Goal: Task Accomplishment & Management: Manage account settings

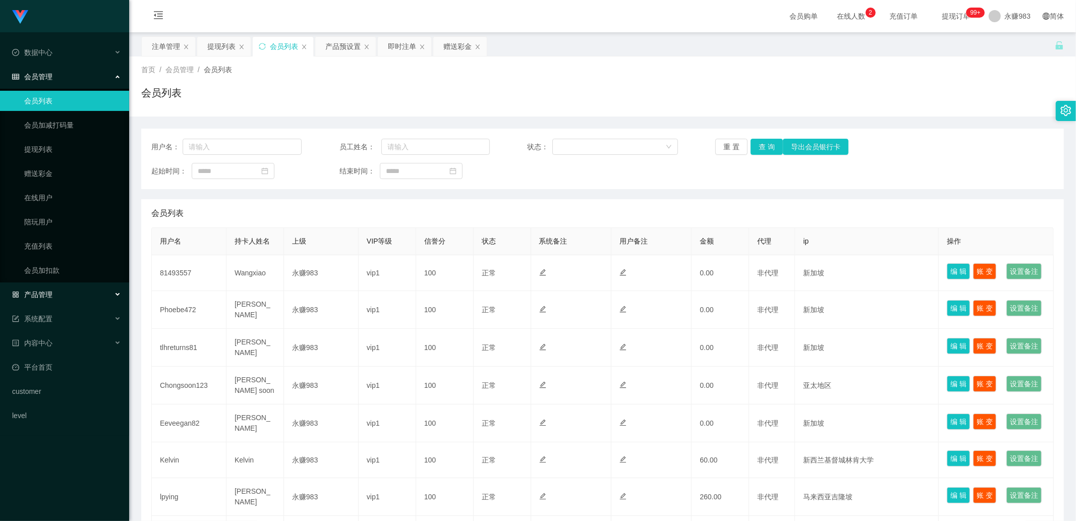
click at [51, 292] on span "产品管理" at bounding box center [32, 294] width 40 height 8
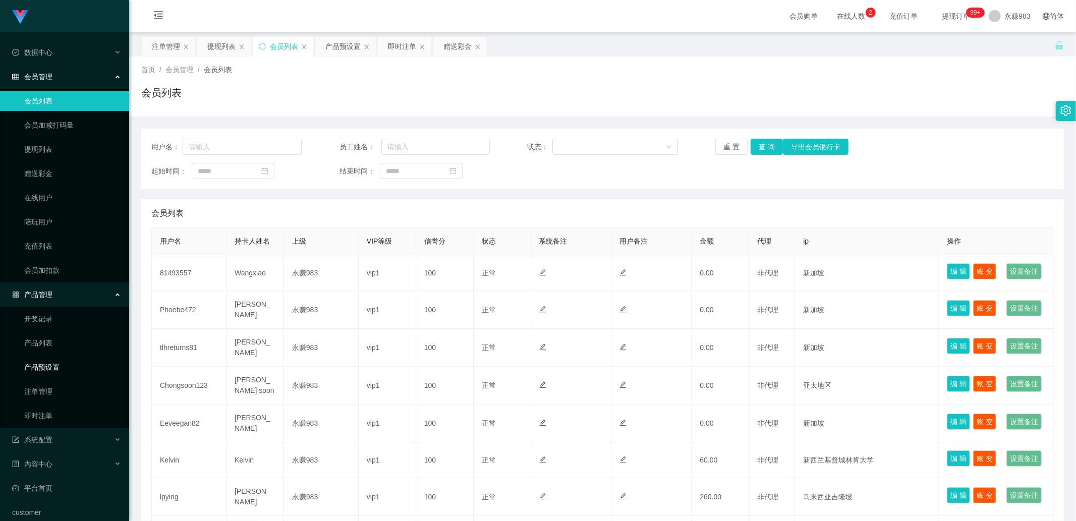
click at [57, 369] on link "产品预设置" at bounding box center [72, 367] width 97 height 20
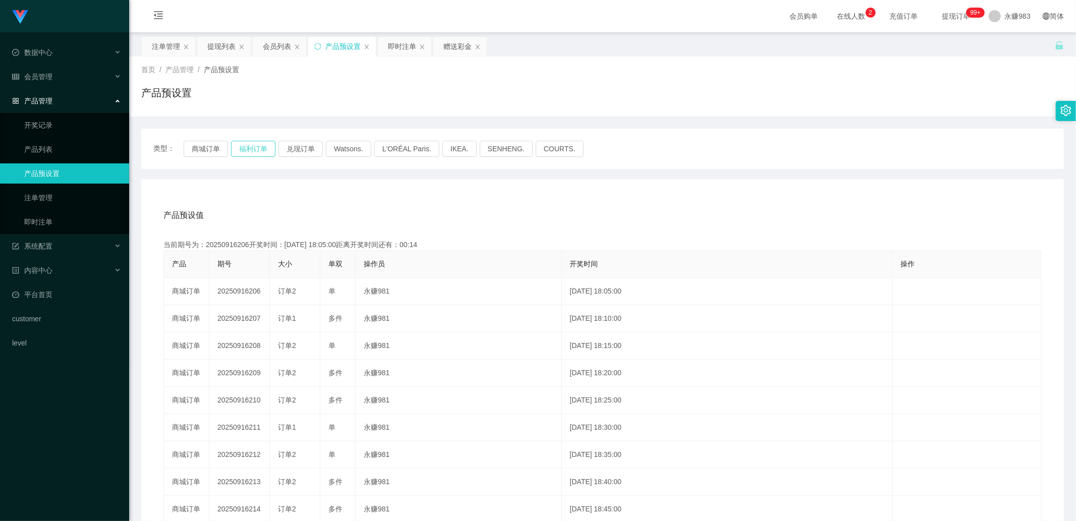
click at [256, 145] on button "福利订单" at bounding box center [253, 149] width 44 height 16
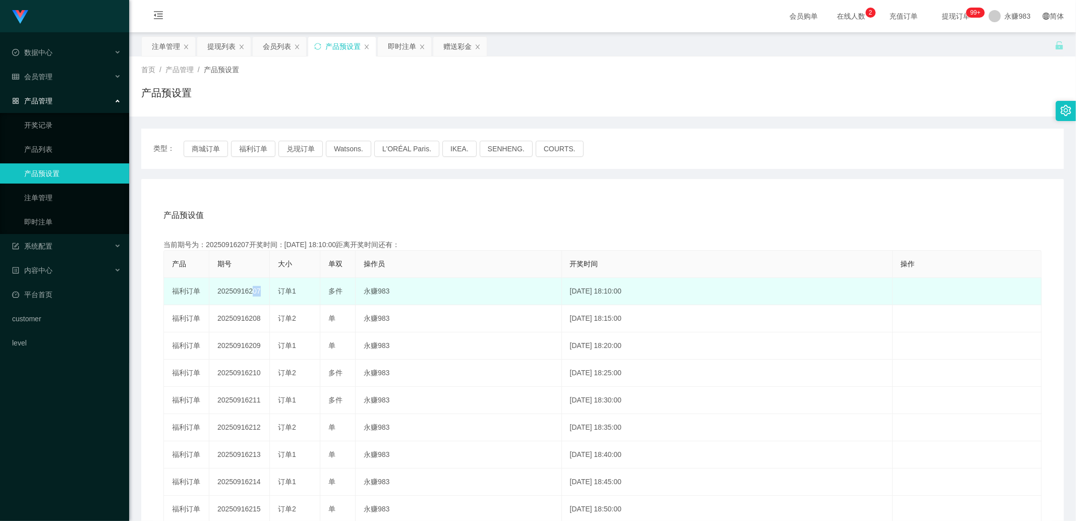
drag, startPoint x: 247, startPoint y: 288, endPoint x: 271, endPoint y: 291, distance: 24.4
click at [271, 291] on tr "福利订单 20250916207 订单1 多件 永赚983 [DATE] 18:10:00 编 辑 限制投注" at bounding box center [602, 291] width 877 height 27
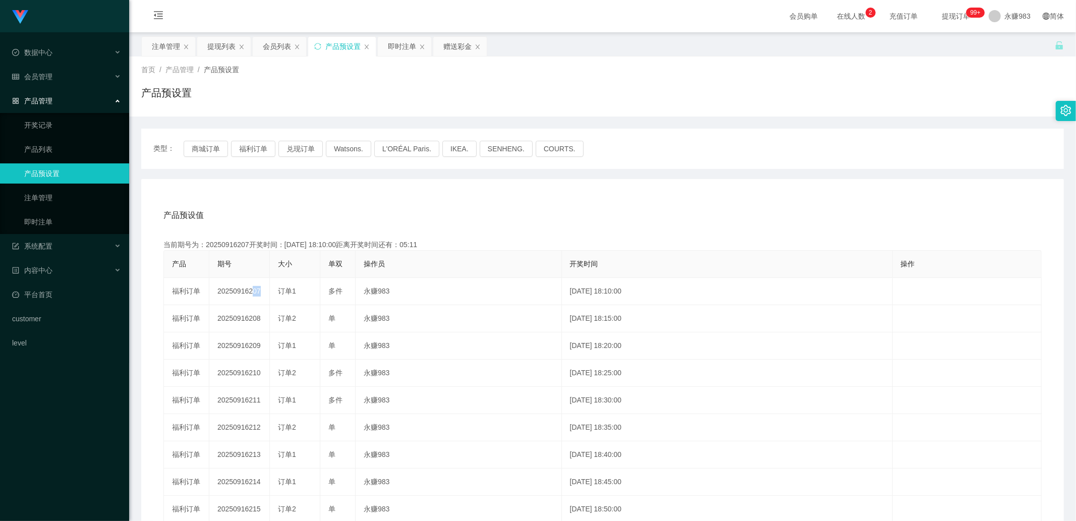
copy td "207"
click at [249, 148] on button "福利订单" at bounding box center [253, 149] width 44 height 16
click at [49, 216] on link "即时注单" at bounding box center [72, 222] width 97 height 20
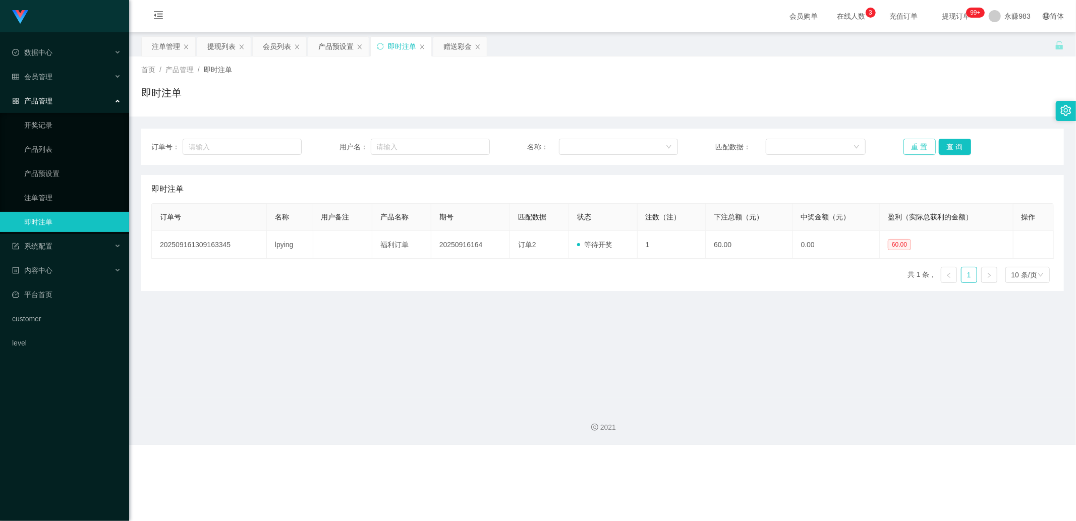
click at [924, 150] on button "重 置" at bounding box center [919, 147] width 32 height 16
click at [528, 390] on main "关闭左侧 关闭右侧 关闭其它 刷新页面 注单管理 提现列表 会员列表 产品预设置 即时注单 赠送彩金 首页 / 产品管理 / 即时注单 / 即时注单 订单号：…" at bounding box center [602, 215] width 947 height 366
click at [542, 348] on main "关闭左侧 关闭右侧 关闭其它 刷新页面 注单管理 提现列表 会员列表 产品预设置 即时注单 赠送彩金 首页 / 产品管理 / 即时注单 / 即时注单 订单号：…" at bounding box center [602, 215] width 947 height 366
click at [30, 173] on link "产品预设置" at bounding box center [72, 173] width 97 height 20
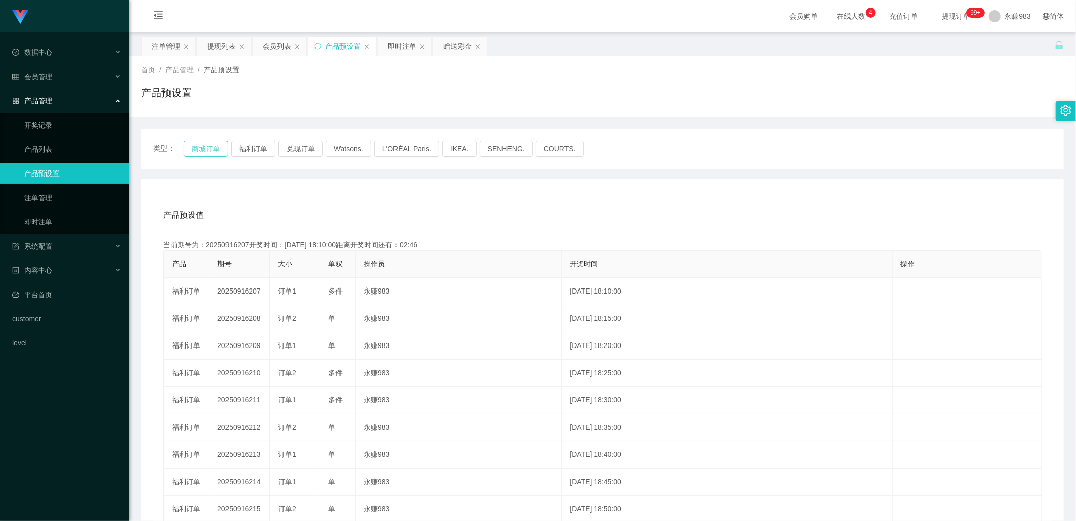
click at [201, 153] on button "商城订单" at bounding box center [206, 149] width 44 height 16
click at [201, 151] on button "商城订单" at bounding box center [206, 149] width 44 height 16
click at [242, 144] on button "福利订单" at bounding box center [253, 149] width 44 height 16
click at [55, 223] on link "即时注单" at bounding box center [72, 222] width 97 height 20
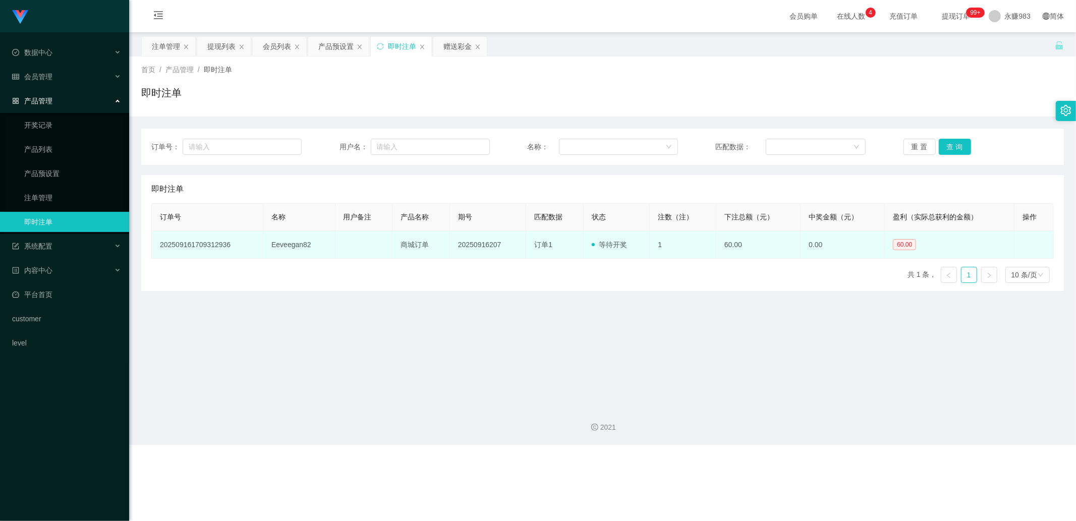
click at [284, 239] on td "Eeveegan82" at bounding box center [299, 245] width 72 height 28
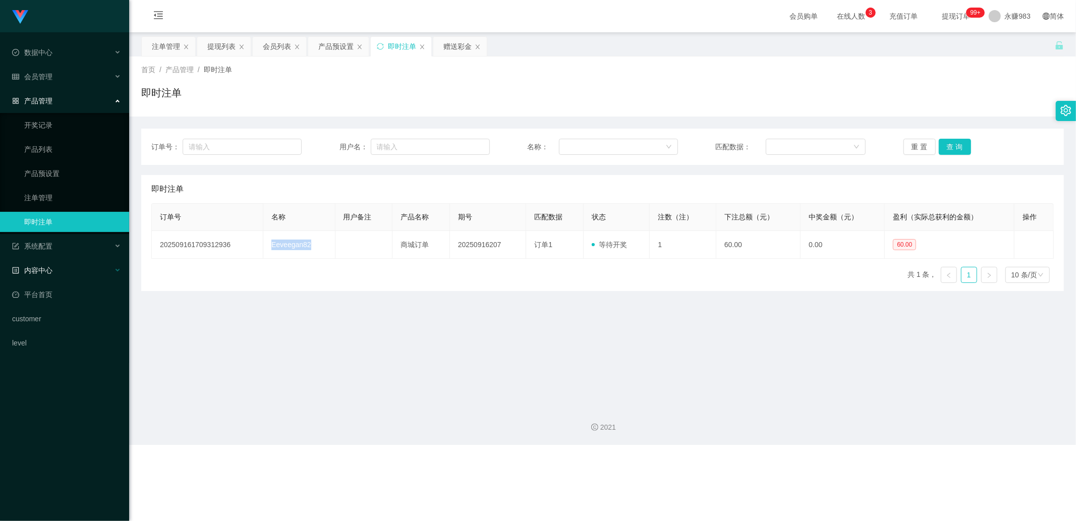
copy td "Eeveegan82"
click at [913, 149] on button "重 置" at bounding box center [919, 147] width 32 height 16
drag, startPoint x: 585, startPoint y: 368, endPoint x: 567, endPoint y: 357, distance: 21.3
click at [585, 369] on main "关闭左侧 关闭右侧 关闭其它 刷新页面 注单管理 提现列表 会员列表 产品预设置 即时注单 赠送彩金 首页 / 产品管理 / 即时注单 / 即时注单 订单号：…" at bounding box center [602, 215] width 947 height 366
click at [920, 149] on button "重 置" at bounding box center [919, 147] width 32 height 16
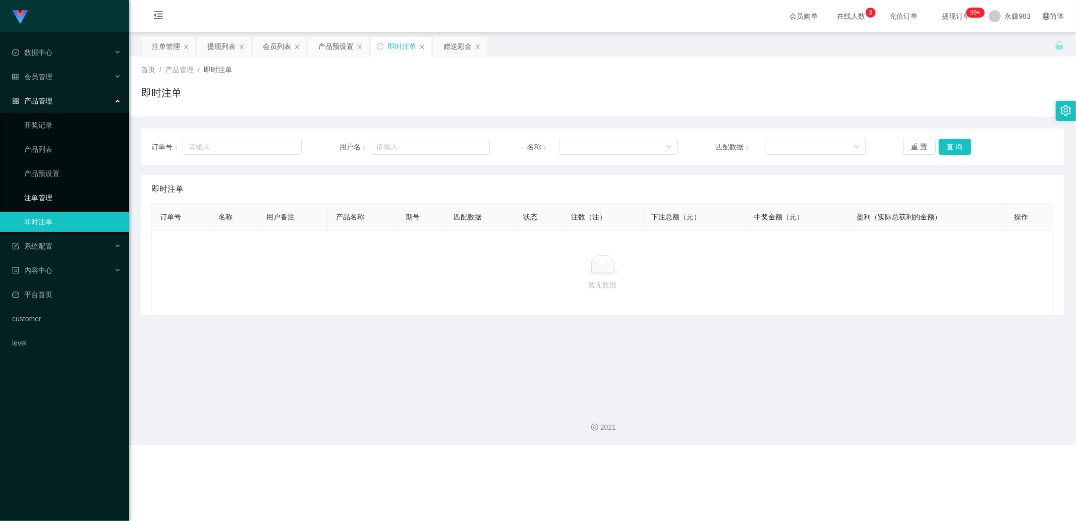
click at [74, 197] on link "注单管理" at bounding box center [72, 198] width 97 height 20
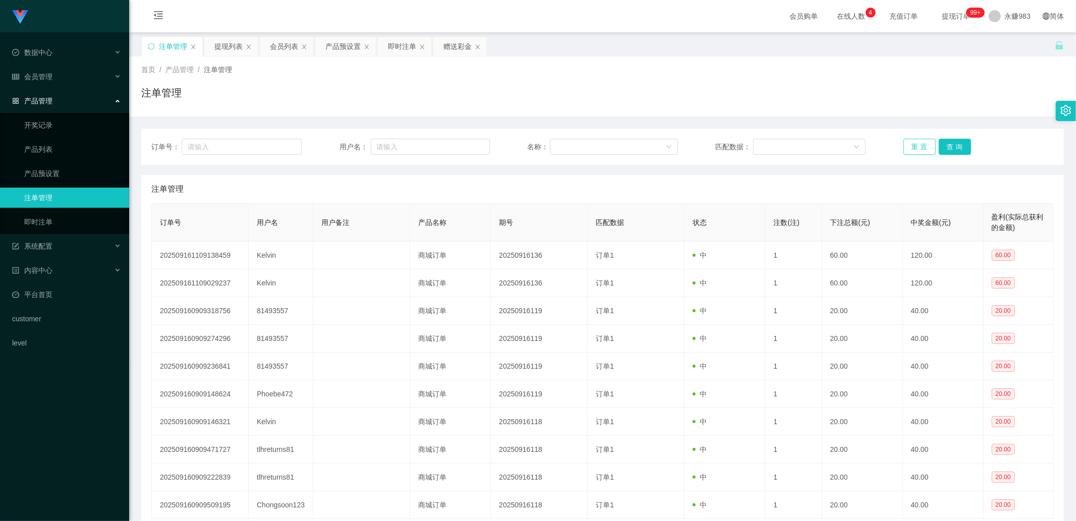
click at [908, 143] on button "重 置" at bounding box center [919, 147] width 32 height 16
click at [38, 83] on div "会员管理" at bounding box center [64, 77] width 129 height 20
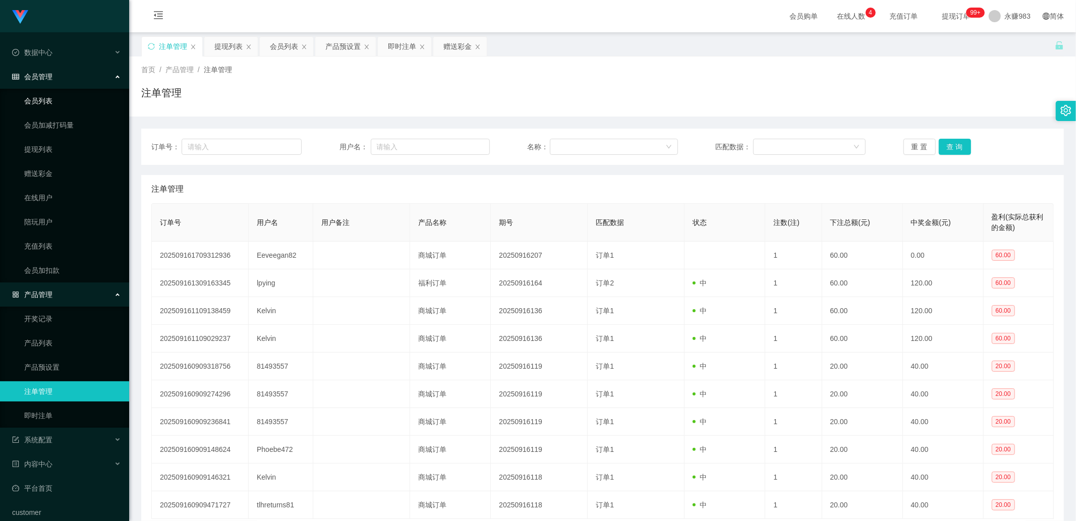
click at [38, 100] on link "会员列表" at bounding box center [72, 101] width 97 height 20
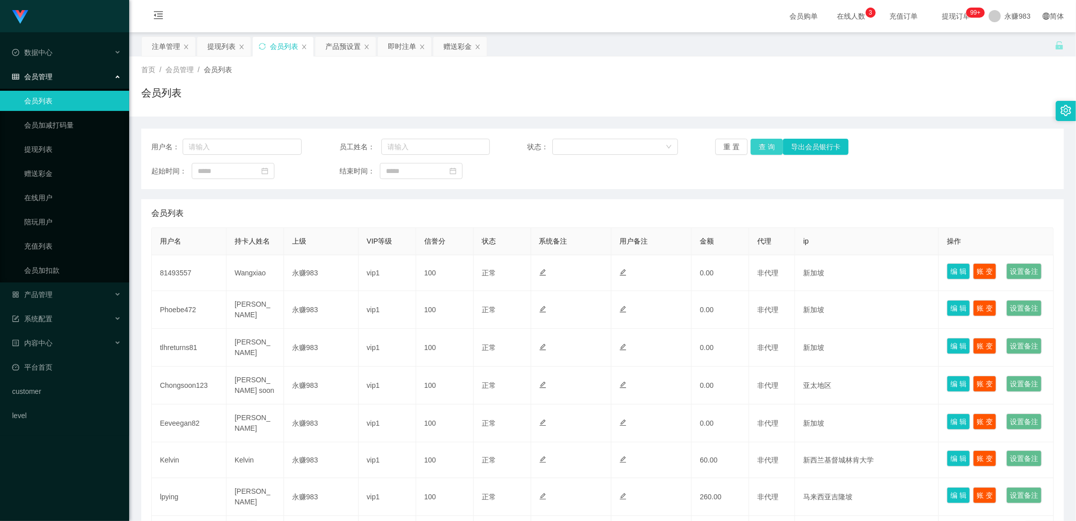
click at [758, 148] on button "查 询" at bounding box center [766, 147] width 32 height 16
click at [744, 150] on div "重 置 查 询 导出会员银行卡" at bounding box center [790, 147] width 150 height 16
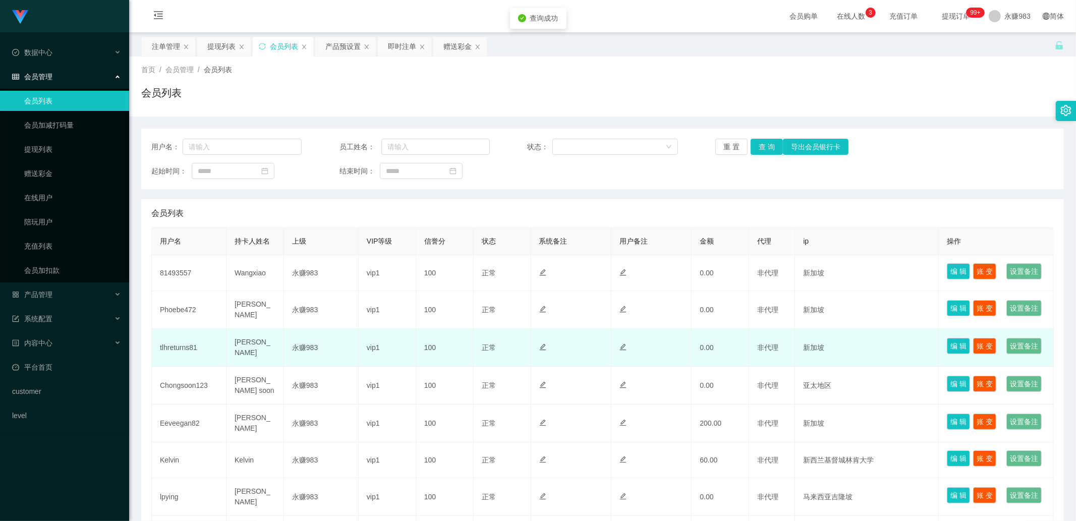
scroll to position [112, 0]
